Goal: Task Accomplishment & Management: Manage account settings

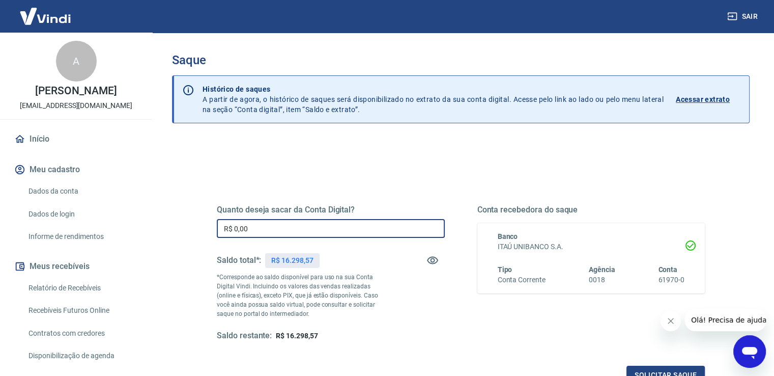
click at [355, 226] on input "R$ 0,00" at bounding box center [331, 228] width 228 height 19
type input "R$ 15.500,00"
click at [456, 274] on div "Quanto deseja sacar da Conta Digital? R$ 15.500,00 ​ Saldo total*: R$ 16.298,57…" at bounding box center [461, 273] width 488 height 136
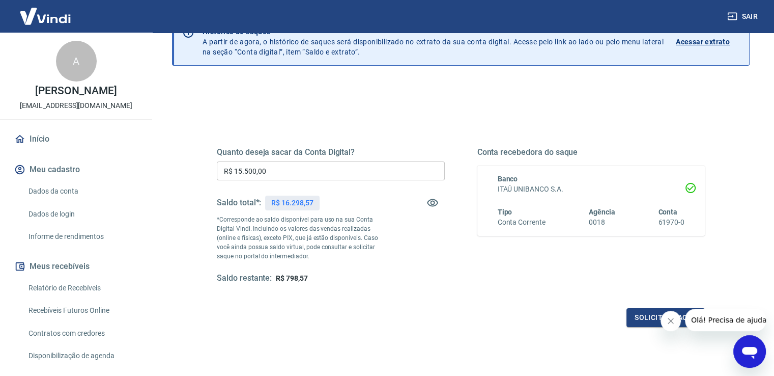
scroll to position [127, 0]
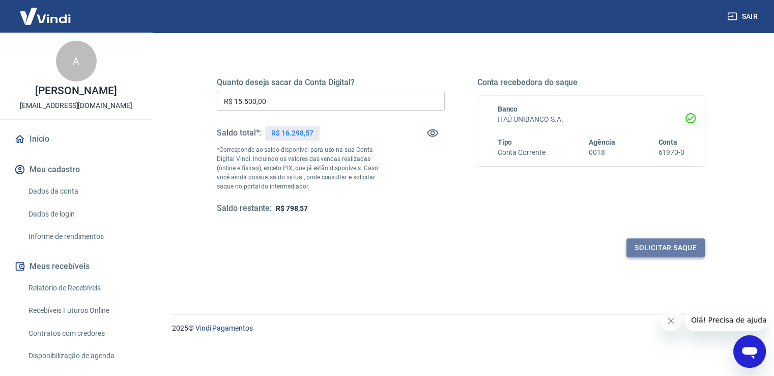
click at [646, 249] on button "Solicitar saque" at bounding box center [666, 247] width 78 height 19
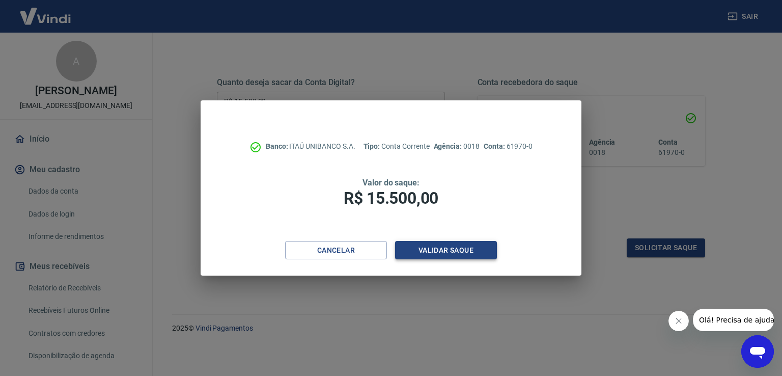
click at [482, 251] on button "Validar saque" at bounding box center [446, 250] width 102 height 19
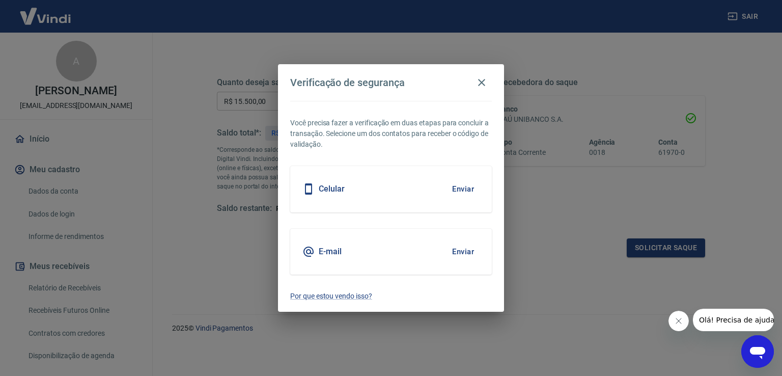
click at [460, 250] on button "Enviar" at bounding box center [462, 251] width 33 height 21
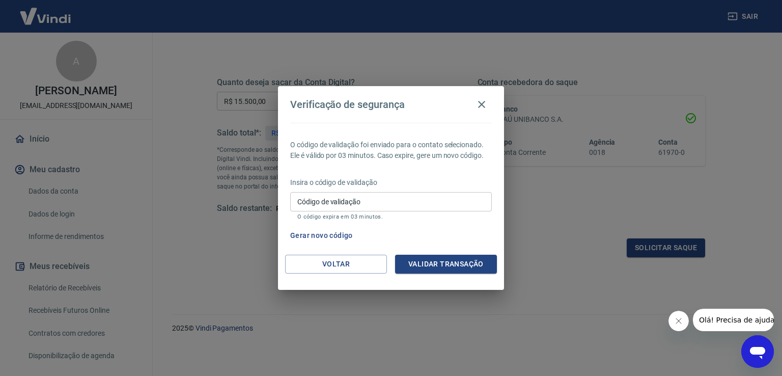
click at [373, 206] on input "Código de validação" at bounding box center [391, 201] width 202 height 19
paste input "563861"
type input "563861"
click at [431, 259] on button "Validar transação" at bounding box center [446, 264] width 102 height 19
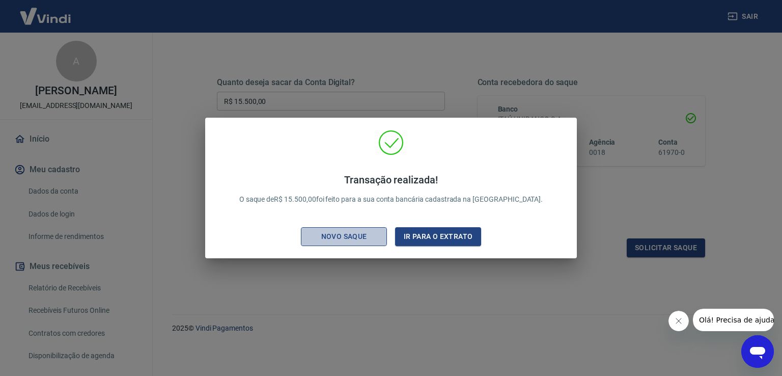
click at [367, 235] on div "Novo saque" at bounding box center [344, 236] width 70 height 13
